Goal: Task Accomplishment & Management: Manage account settings

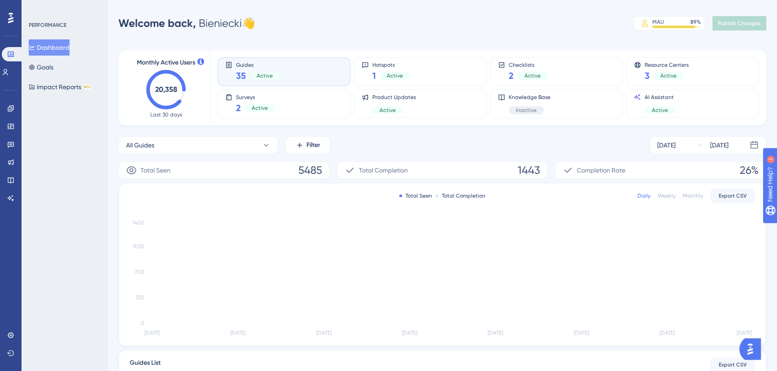
click at [22, 72] on div "PERFORMANCE Dashboard Goals Impact Reports BETA" at bounding box center [65, 185] width 86 height 371
click at [0, 0] on link at bounding box center [0, 0] width 0 height 0
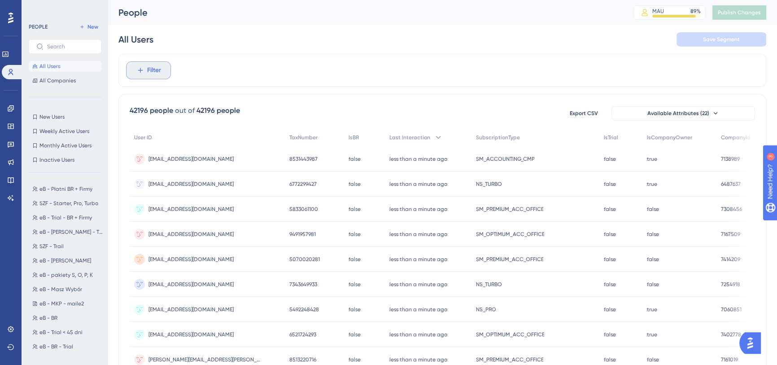
click at [155, 74] on span "Filter" at bounding box center [154, 70] width 14 height 11
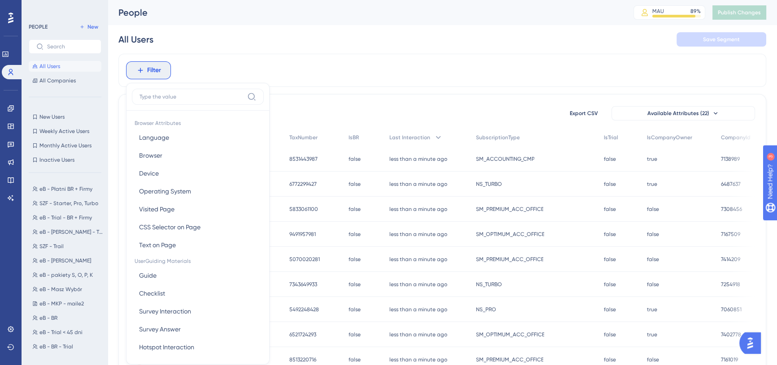
scroll to position [41, 0]
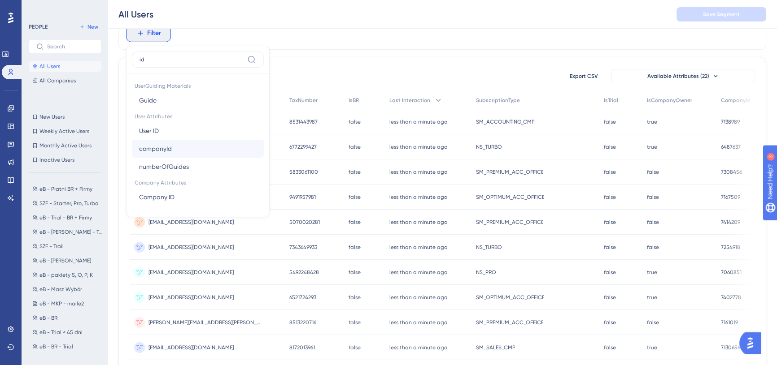
type input "id"
click at [161, 148] on span "companyId" at bounding box center [155, 148] width 33 height 11
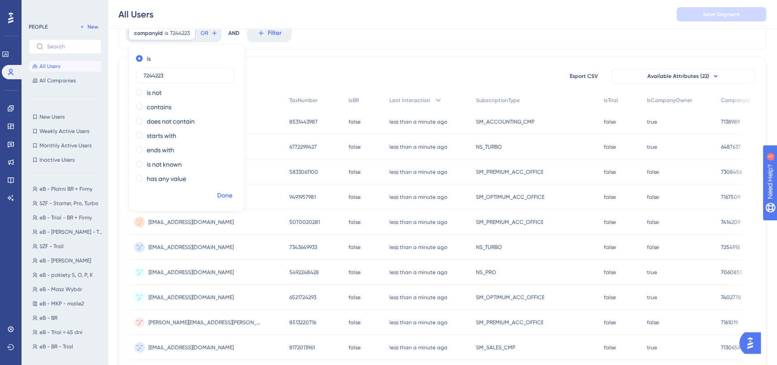
type input "7244223"
click at [222, 194] on span "Done" at bounding box center [224, 196] width 15 height 11
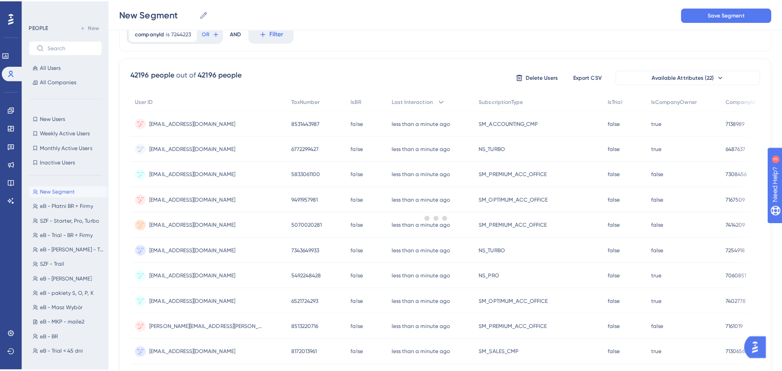
scroll to position [0, 0]
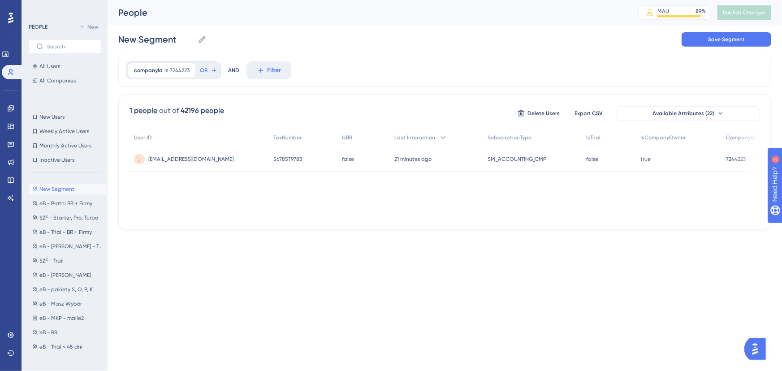
click at [174, 157] on span "[EMAIL_ADDRESS][DOMAIN_NAME]" at bounding box center [190, 159] width 85 height 7
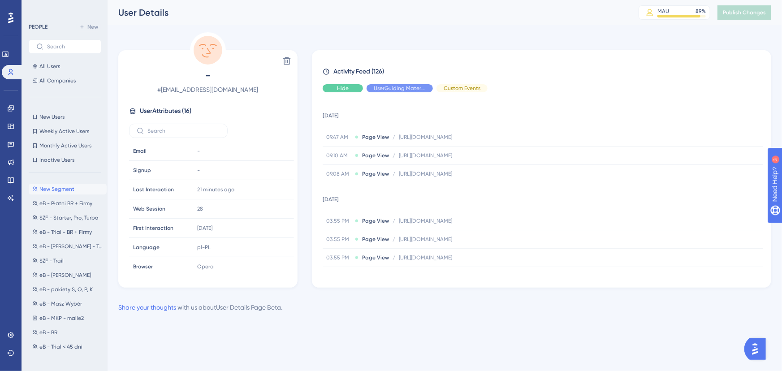
click at [342, 92] on div "Activity Feed (126) Hide UserGuiding Material Custom Events [DATE] 09.47 AM Pag…" at bounding box center [542, 169] width 438 height 207
click at [345, 89] on span "Hide" at bounding box center [343, 88] width 12 height 7
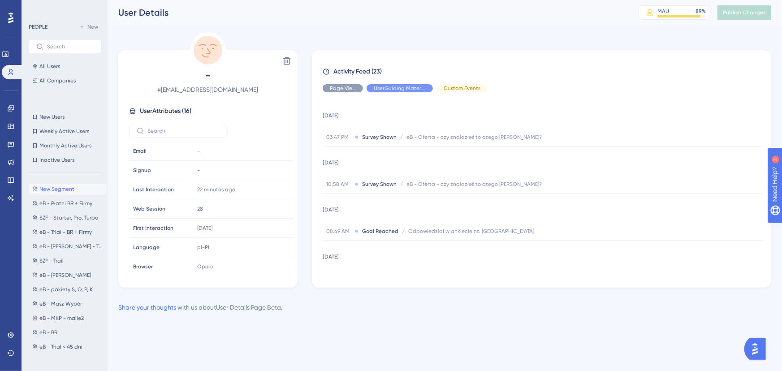
click at [349, 85] on span "Page View" at bounding box center [343, 88] width 26 height 7
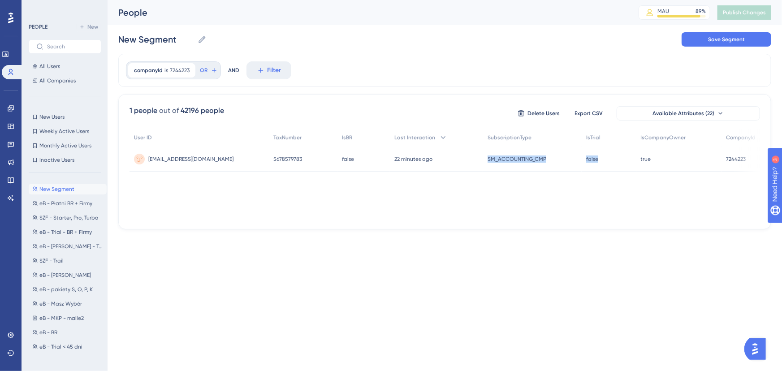
drag, startPoint x: 481, startPoint y: 159, endPoint x: 609, endPoint y: 163, distance: 128.7
click at [0, 0] on div "[EMAIL_ADDRESS][DOMAIN_NAME] [EMAIL_ADDRESS][DOMAIN_NAME] 5678579783 5678579783…" at bounding box center [0, 0] width 0 height 0
copy div "SM_ACCOUNTING_CMP SM_ACCOUNTING_CMP false"
